Goal: Task Accomplishment & Management: Manage account settings

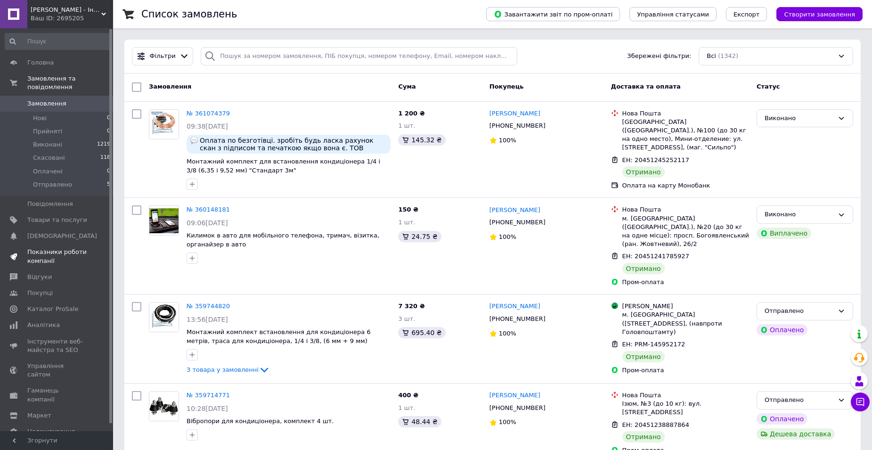
click at [56, 248] on span "Показники роботи компанії" at bounding box center [57, 256] width 60 height 17
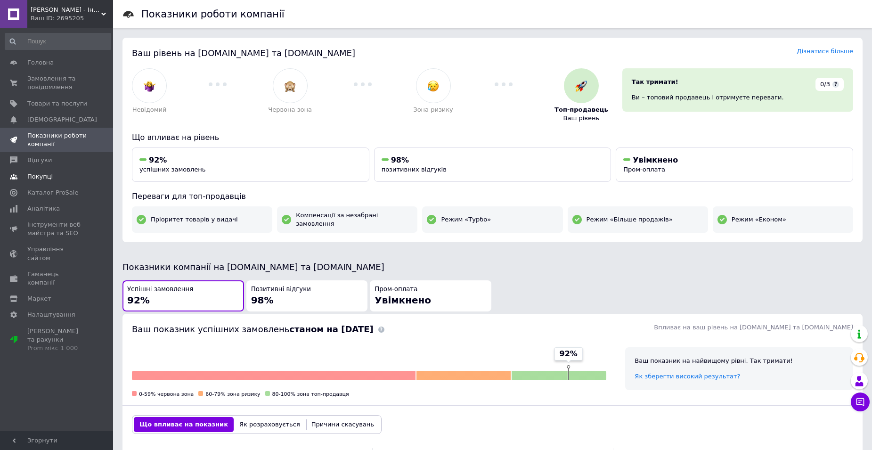
click at [38, 170] on link "Покупці" at bounding box center [58, 177] width 116 height 16
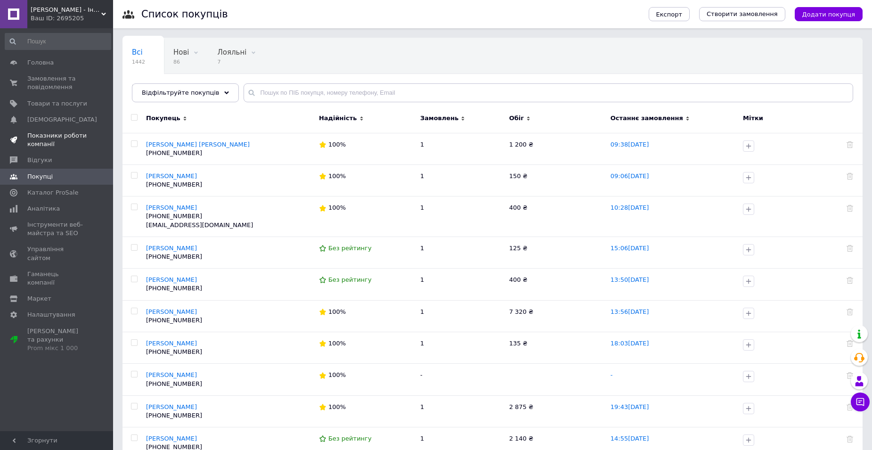
click at [35, 141] on span "Показники роботи компанії" at bounding box center [57, 139] width 60 height 17
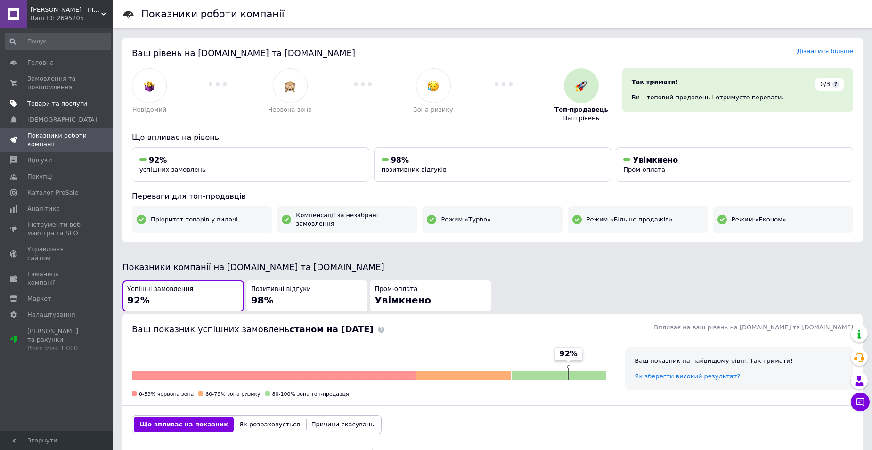
click at [46, 104] on span "Товари та послуги" at bounding box center [57, 103] width 60 height 8
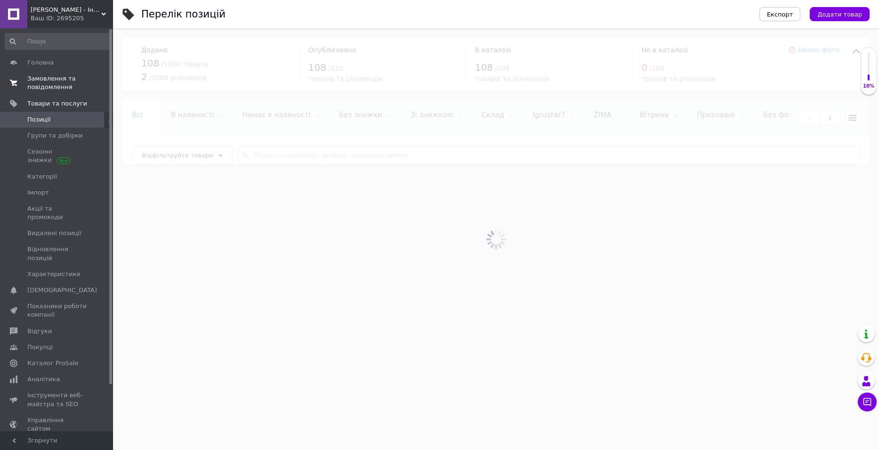
click at [49, 82] on span "Замовлення та повідомлення" at bounding box center [57, 82] width 60 height 17
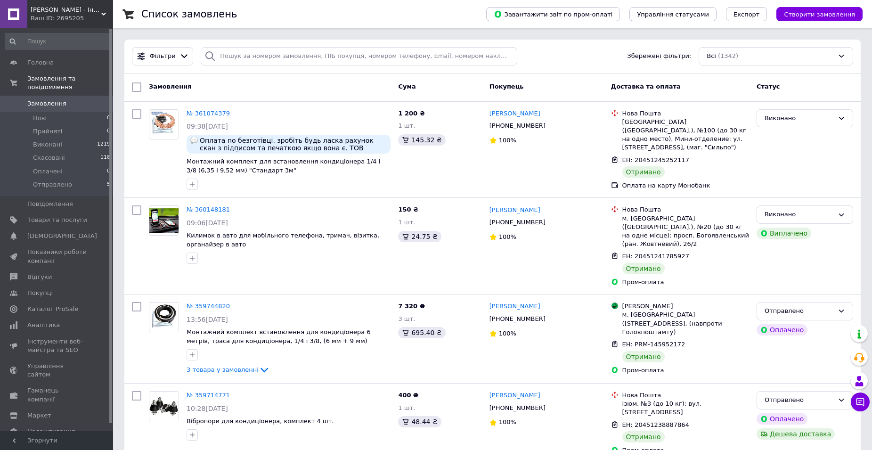
click at [521, 47] on div "Фільтри Збережені фільтри: Всі (1342)" at bounding box center [492, 56] width 729 height 18
click at [63, 244] on span "Показники роботи компанії" at bounding box center [57, 252] width 60 height 17
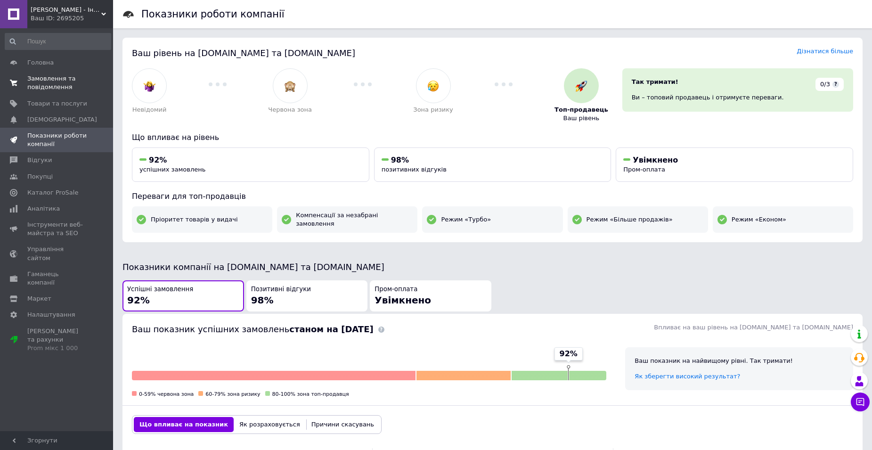
click at [63, 76] on span "Замовлення та повідомлення" at bounding box center [57, 82] width 60 height 17
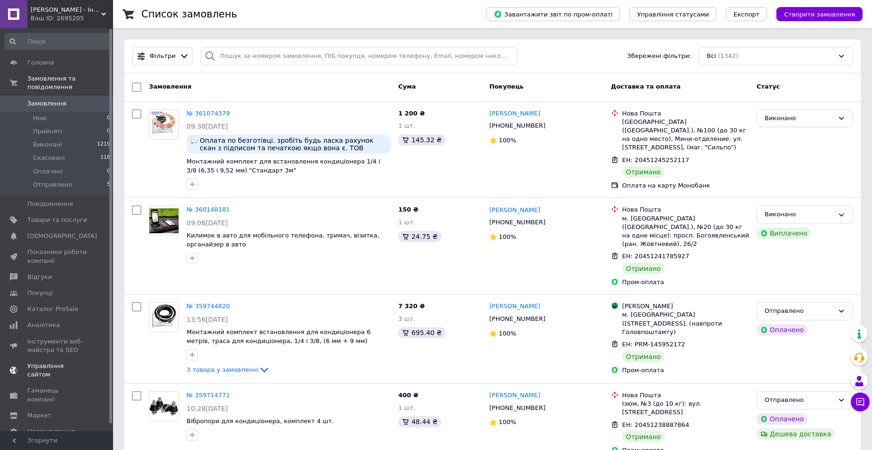
click at [49, 248] on span "Показники роботи компанії" at bounding box center [57, 256] width 60 height 17
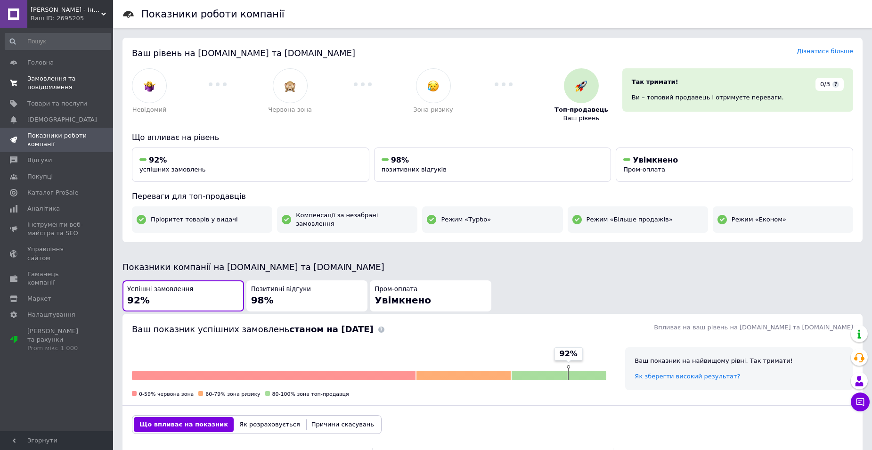
click at [57, 90] on span "Замовлення та повідомлення" at bounding box center [57, 82] width 60 height 17
